Goal: Contribute content: Add original content to the website for others to see

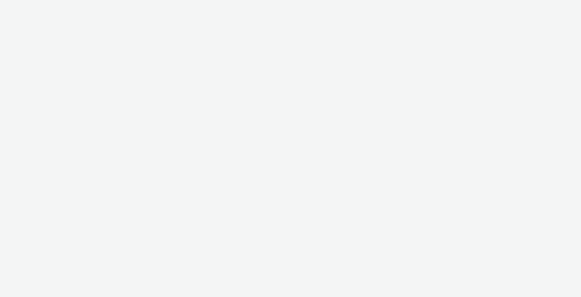
select select "cdb1600e-d33f-40a8-accd-eccb764071e3"
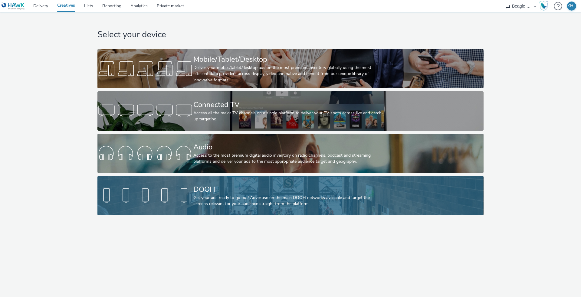
click at [226, 187] on div "DOOH" at bounding box center [289, 189] width 192 height 11
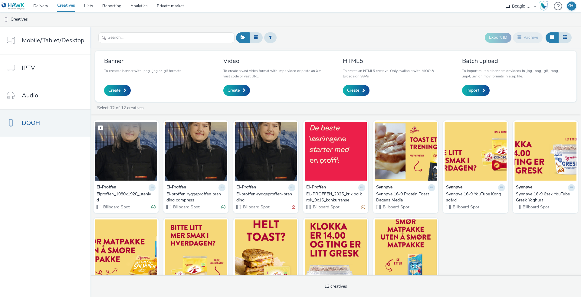
click at [141, 160] on img at bounding box center [126, 151] width 62 height 59
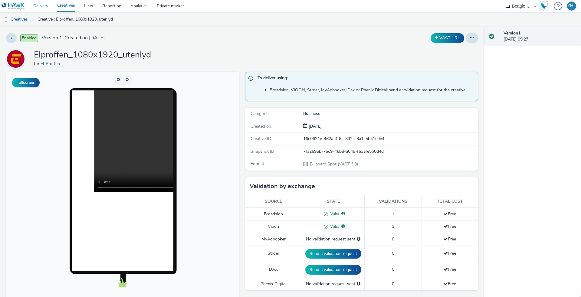
click at [38, 10] on link "Delivery" at bounding box center [41, 6] width 24 height 12
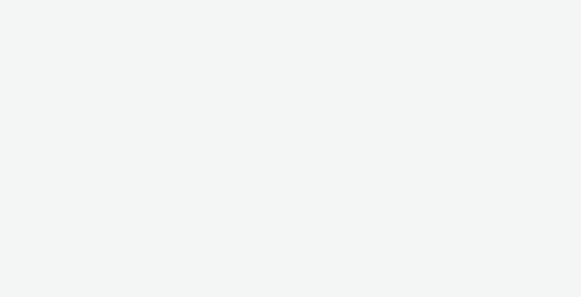
select select "cdb1600e-d33f-40a8-accd-eccb764071e3"
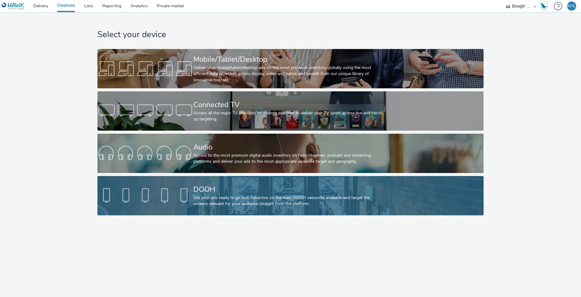
click at [225, 201] on div "Get your ads ready to go out! Advertise on the main DOOH networks available and…" at bounding box center [289, 201] width 192 height 12
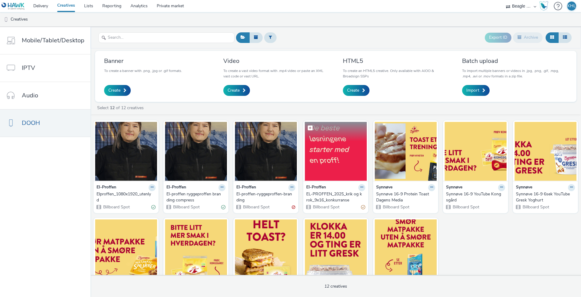
click at [335, 154] on img at bounding box center [335, 151] width 62 height 59
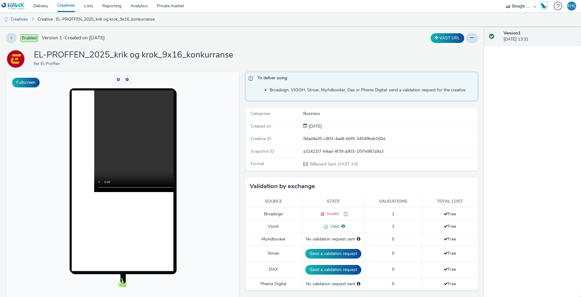
click at [124, 139] on video at bounding box center [195, 141] width 203 height 102
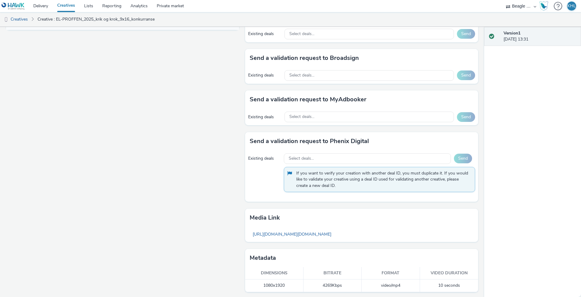
scroll to position [289, 0]
click at [334, 236] on link "[URL][DOMAIN_NAME][DOMAIN_NAME]" at bounding box center [291, 235] width 85 height 12
click at [68, 4] on link "Creatives" at bounding box center [66, 6] width 27 height 12
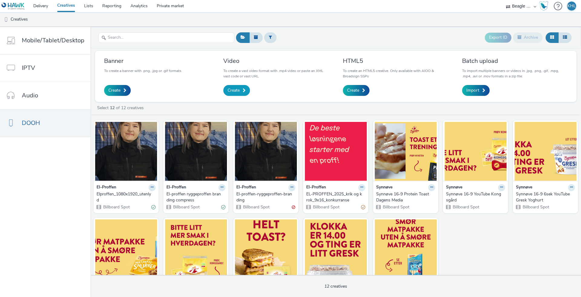
click at [230, 89] on span "Create" at bounding box center [233, 90] width 12 height 6
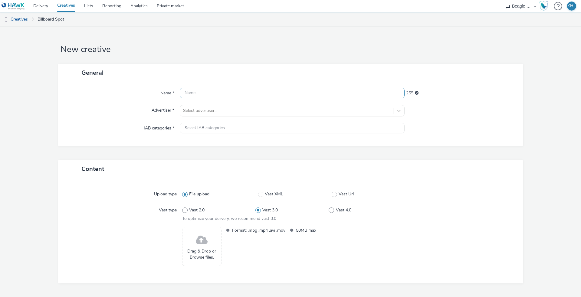
click at [230, 92] on input "text" at bounding box center [292, 93] width 225 height 11
type input "Elproffen_2_1080x1920_utenlyd"
click at [232, 114] on div "Select advertiser..." at bounding box center [286, 111] width 213 height 10
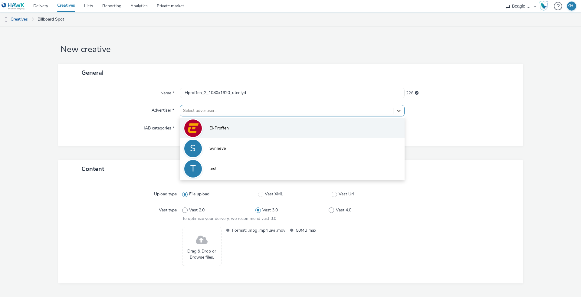
click at [217, 120] on li "El-Proffen" at bounding box center [292, 128] width 225 height 20
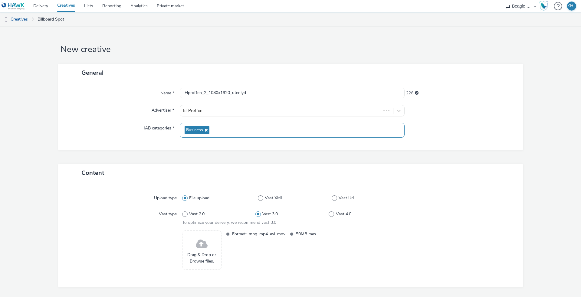
click at [218, 129] on div "Business" at bounding box center [292, 130] width 225 height 15
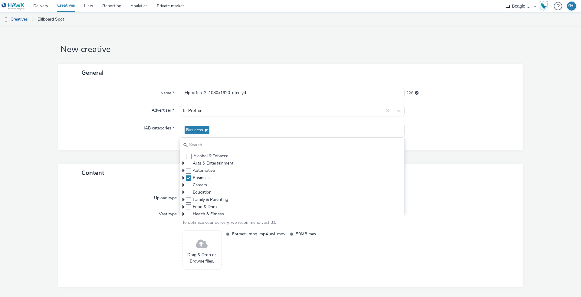
click at [146, 152] on div "General Name * Elproffen_2_1080x1920_utenlyd 226 Advertiser * El-Proffen IAB ca…" at bounding box center [290, 114] width 464 height 100
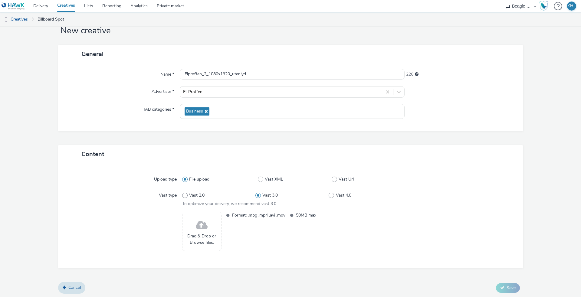
scroll to position [18, 0]
click at [205, 238] on span "Drag & Drop or Browse files." at bounding box center [201, 239] width 33 height 12
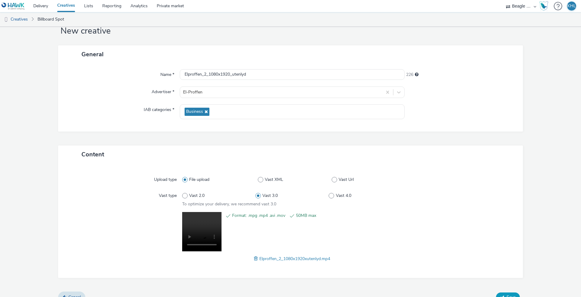
click at [506, 292] on button "Save" at bounding box center [508, 297] width 24 height 10
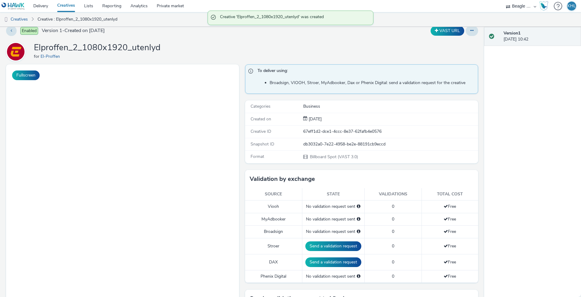
scroll to position [122, 0]
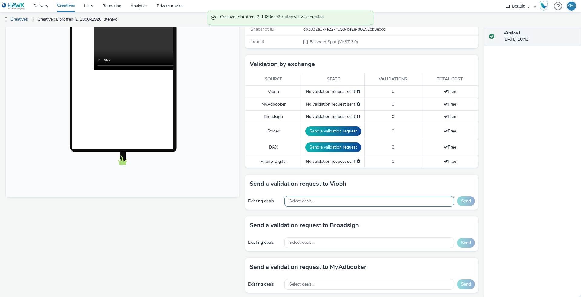
click at [344, 197] on div "Select deals..." at bounding box center [368, 201] width 169 height 11
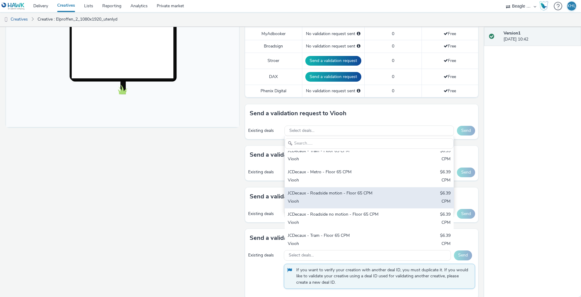
scroll to position [0, 0]
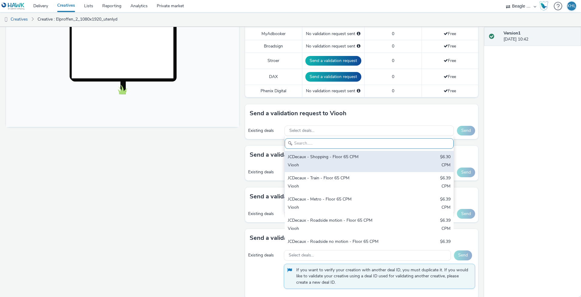
click at [328, 164] on div "Viooh" at bounding box center [341, 165] width 107 height 7
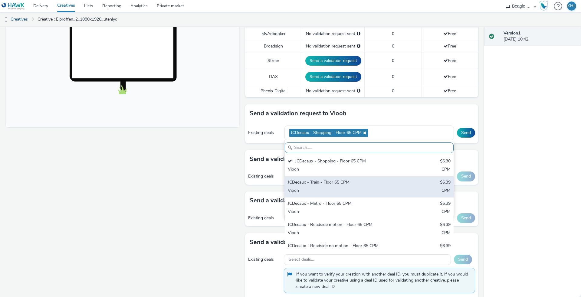
click at [330, 184] on div "JCDecaux - Train - Floor 65 CPM" at bounding box center [341, 182] width 107 height 7
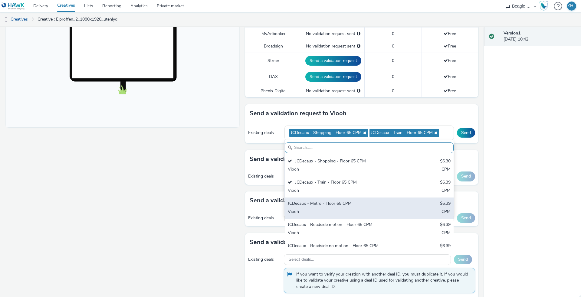
click at [329, 216] on div "JCDecaux - Metro - Floor 65 CPM $6.39 Viooh CPM" at bounding box center [369, 207] width 169 height 21
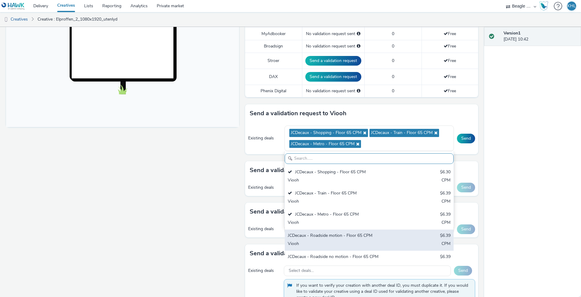
click at [330, 230] on div "JCDecaux - Roadside motion - Floor 65 CPM $6.39 Viooh CPM" at bounding box center [369, 240] width 169 height 21
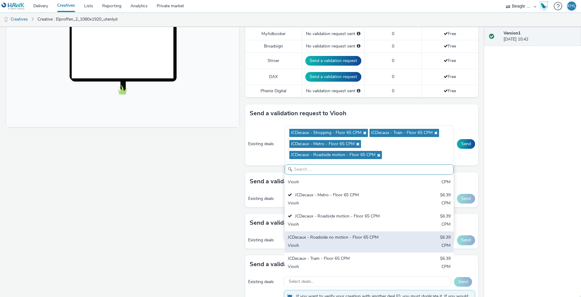
scroll to position [30, 0]
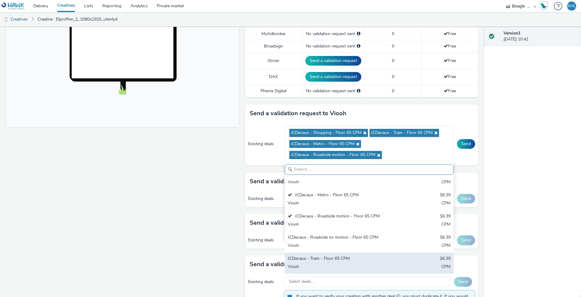
click at [354, 264] on div "Viooh" at bounding box center [341, 267] width 107 height 7
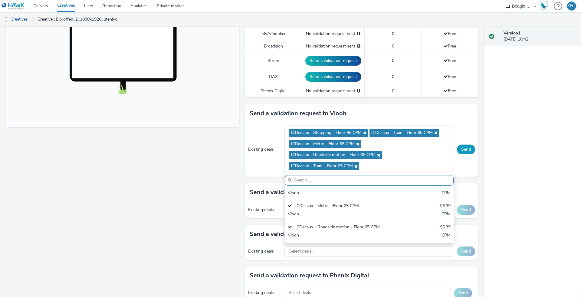
click at [468, 151] on button "Send" at bounding box center [466, 150] width 18 height 10
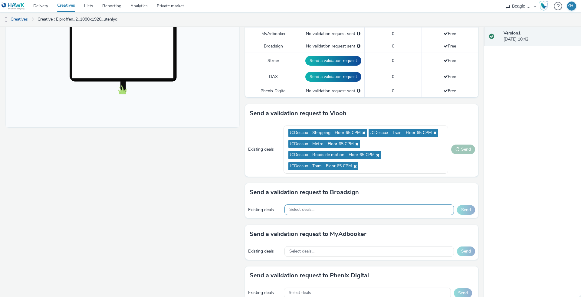
click at [401, 210] on div "Select deals..." at bounding box center [368, 209] width 169 height 11
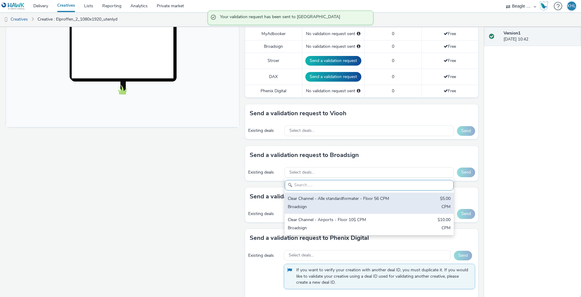
click at [367, 196] on div "Clear Channel - Alle standardformater - Floor 56 CPM" at bounding box center [341, 199] width 107 height 7
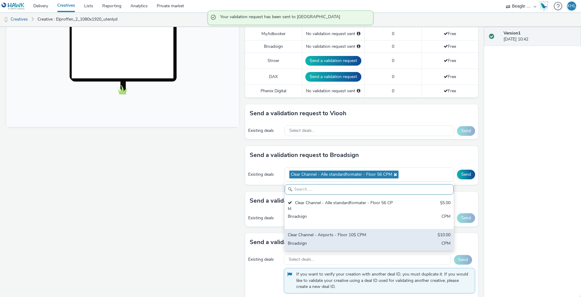
click at [412, 241] on div "Clear Channel - Airports - Floor 10$ CPM $10.00 Broadsign CPM" at bounding box center [369, 239] width 169 height 21
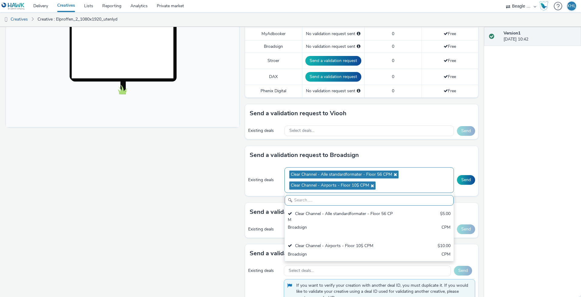
click at [373, 184] on icon at bounding box center [371, 186] width 5 height 4
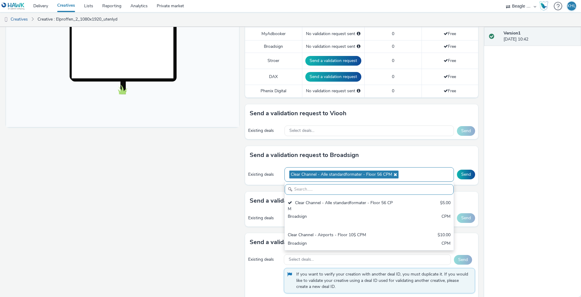
click at [527, 175] on div "Version 1 11 September 2025, 10:42" at bounding box center [532, 162] width 97 height 270
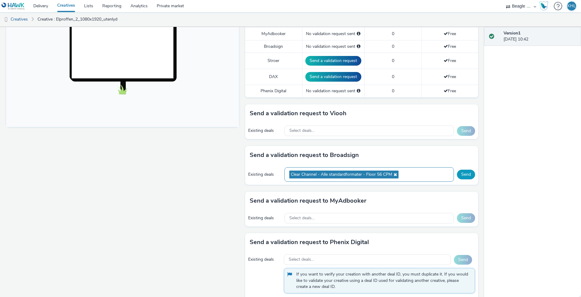
click at [465, 170] on button "Send" at bounding box center [466, 175] width 18 height 10
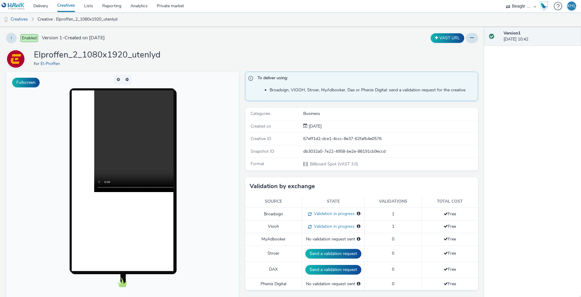
scroll to position [0, 0]
click at [44, 8] on link "Delivery" at bounding box center [41, 6] width 24 height 12
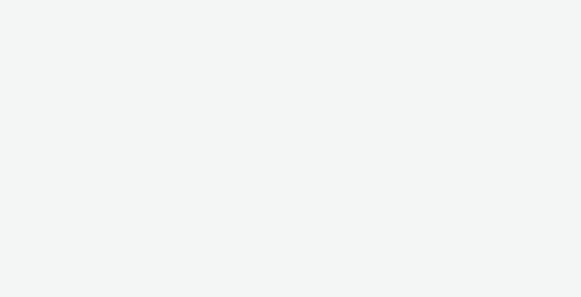
select select "cdb1600e-d33f-40a8-accd-eccb764071e3"
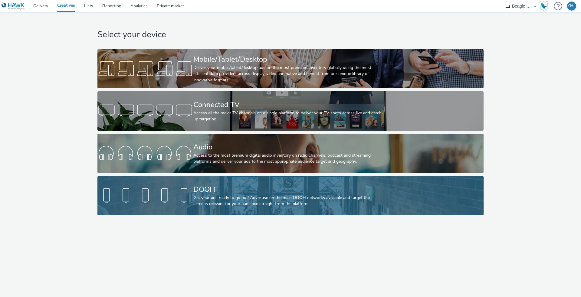
click at [249, 197] on div "Get your ads ready to go out! Advertise on the main DOOH networks available and…" at bounding box center [289, 201] width 192 height 12
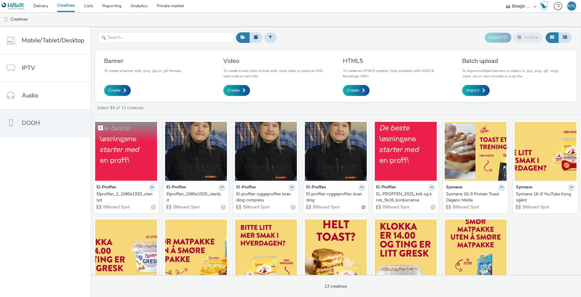
click at [133, 148] on img at bounding box center [126, 151] width 62 height 59
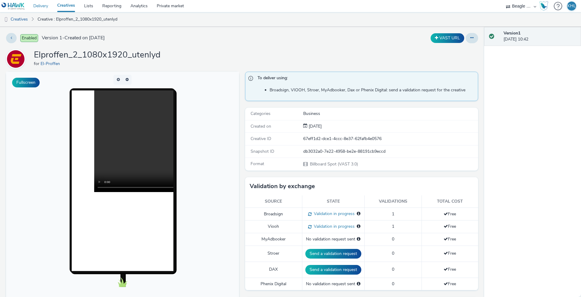
click at [42, 1] on link "Delivery" at bounding box center [41, 6] width 24 height 12
